Goal: Navigation & Orientation: Find specific page/section

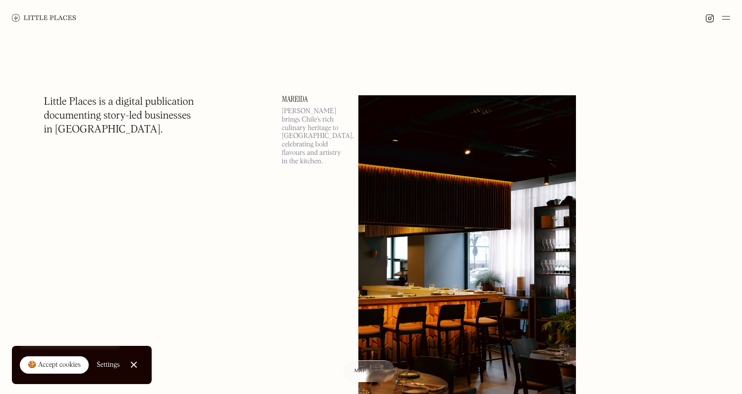
click at [729, 21] on img at bounding box center [726, 18] width 8 height 12
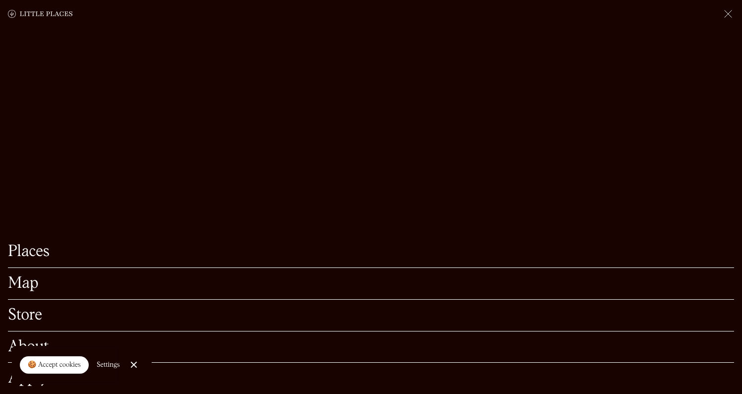
click at [24, 276] on link "Map" at bounding box center [371, 283] width 726 height 15
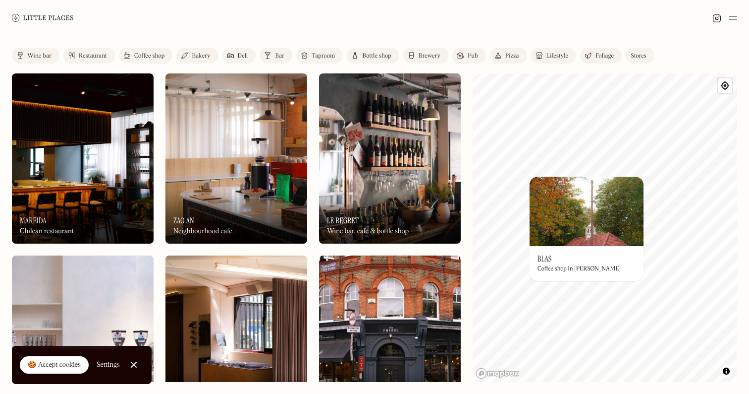
click at [576, 217] on img at bounding box center [587, 210] width 114 height 69
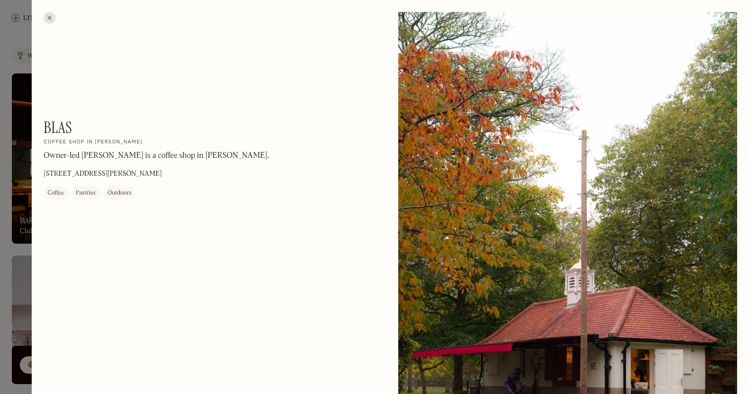
click at [536, 211] on div at bounding box center [567, 224] width 339 height 424
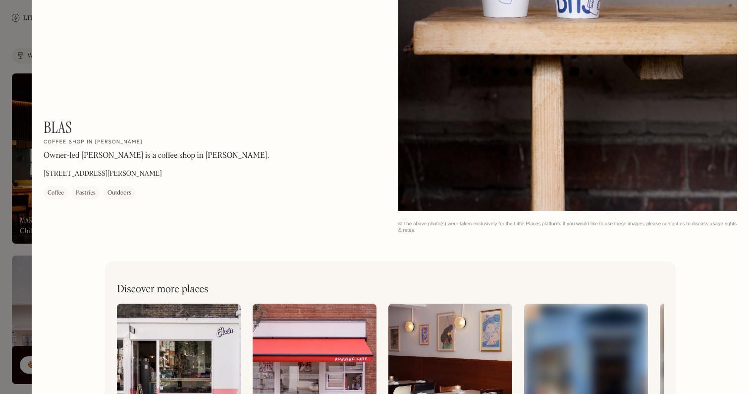
scroll to position [1175, 0]
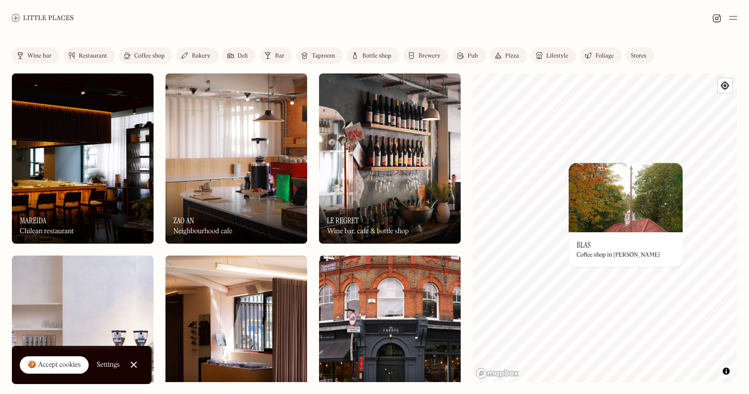
click at [670, 248] on div "© Mapbox © OpenStreetMap Improve this map On Our Radar Blas Coffee shop in [PER…" at bounding box center [605, 227] width 265 height 308
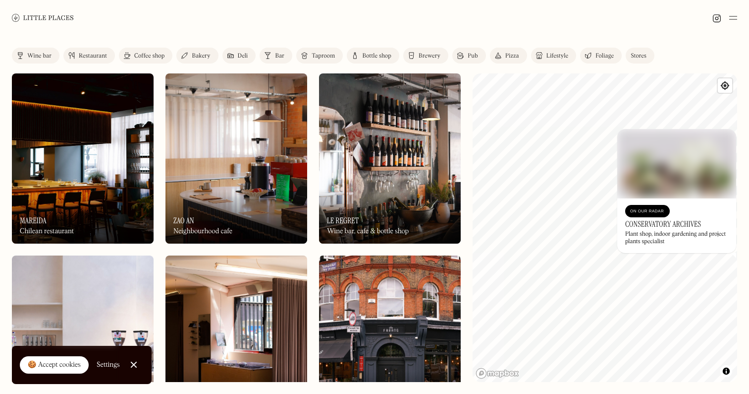
click at [645, 201] on div "© Mapbox © OpenStreetMap Improve this map On Our Radar Conservatory Archives Pl…" at bounding box center [605, 227] width 265 height 308
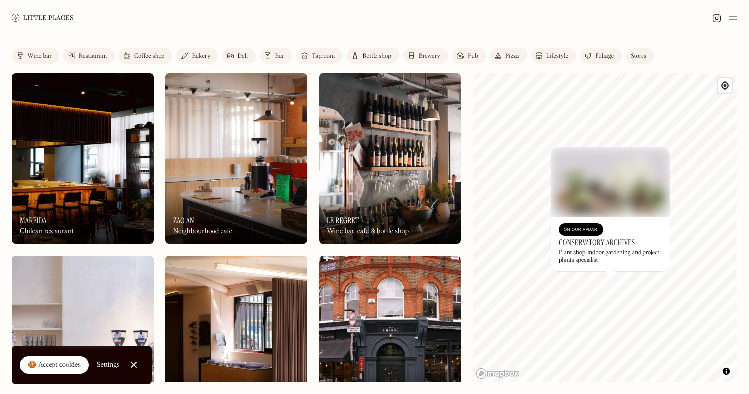
click at [611, 192] on img at bounding box center [610, 181] width 119 height 69
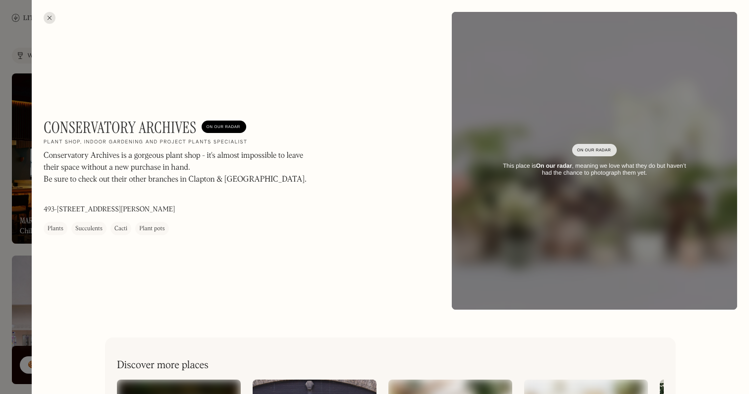
click at [43, 16] on div "Conservatory Archives On Our Radar Plant shop, indoor gardening and project pla…" at bounding box center [391, 160] width 718 height 321
click at [50, 20] on div at bounding box center [50, 18] width 12 height 12
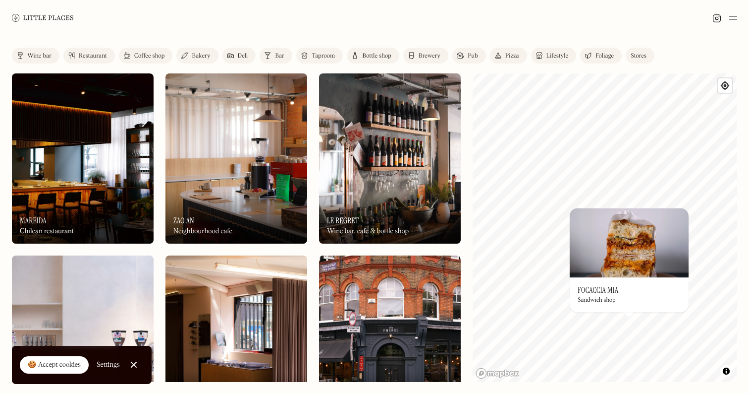
click at [641, 248] on img at bounding box center [629, 242] width 119 height 69
